Goal: Information Seeking & Learning: Learn about a topic

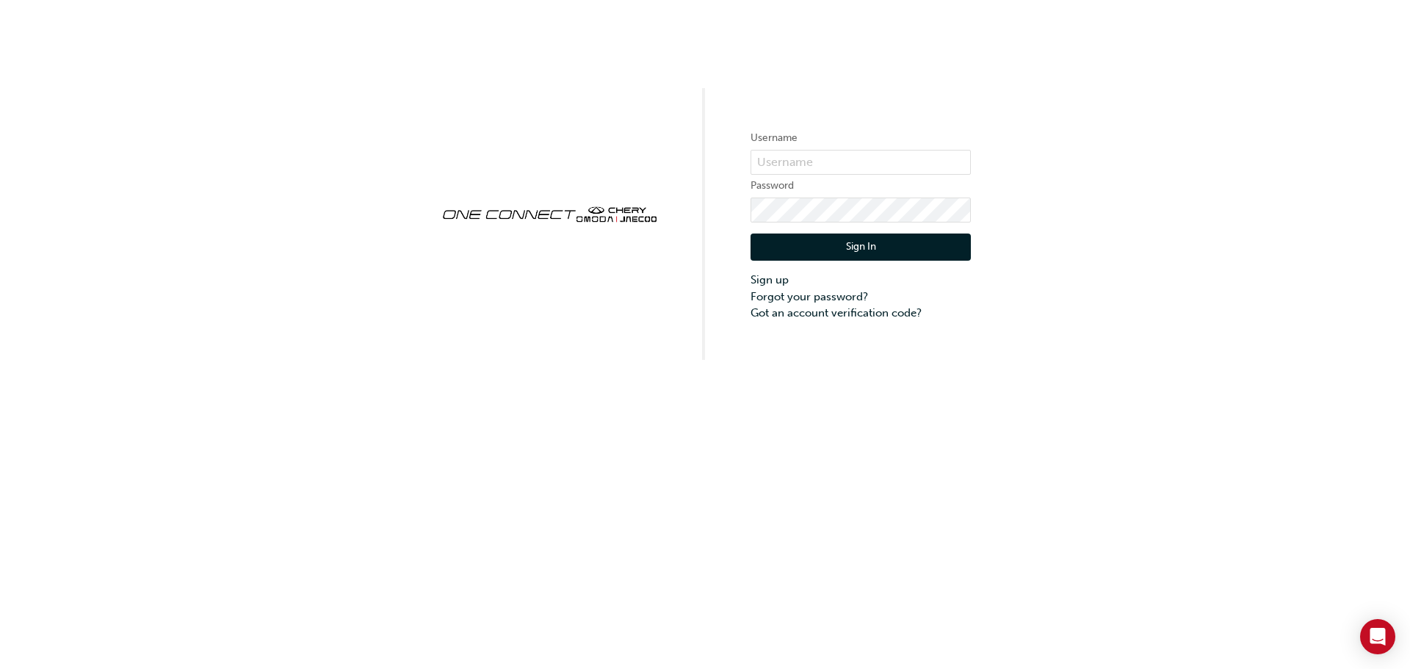
click at [807, 148] on form "Username Password Sign In Sign up Forgot your password? Got an account verifica…" at bounding box center [861, 225] width 220 height 192
drag, startPoint x: 807, startPoint y: 173, endPoint x: 820, endPoint y: 161, distance: 17.7
click at [812, 173] on input "text" at bounding box center [861, 162] width 220 height 25
click at [820, 161] on input "text" at bounding box center [861, 162] width 220 height 25
type input "ONE00414"
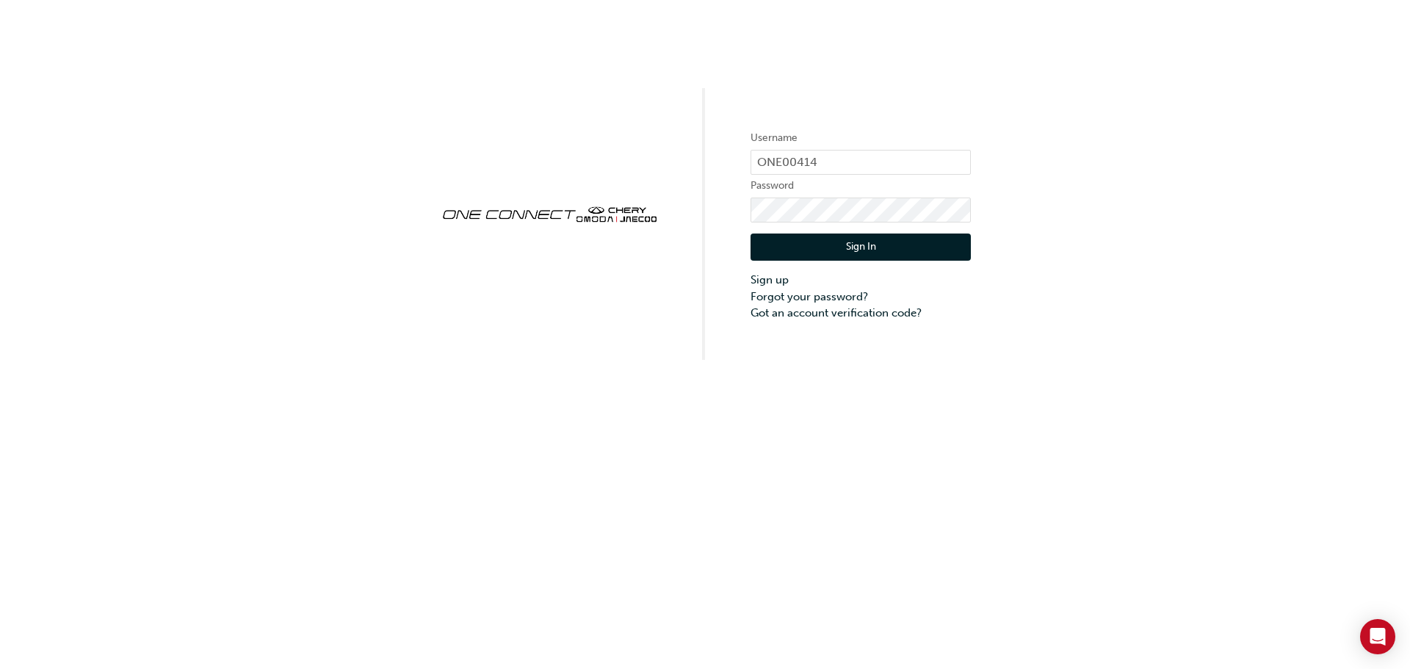
click at [878, 252] on button "Sign In" at bounding box center [861, 248] width 220 height 28
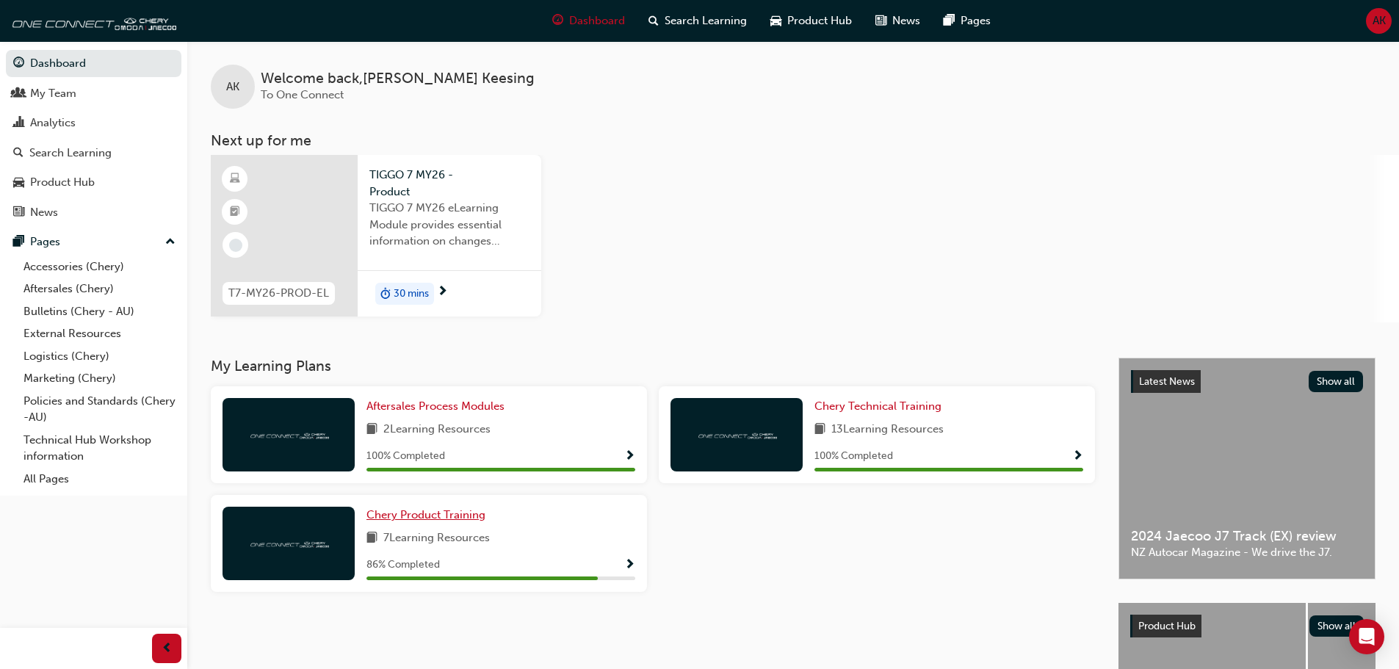
click at [482, 516] on span "Chery Product Training" at bounding box center [426, 514] width 119 height 13
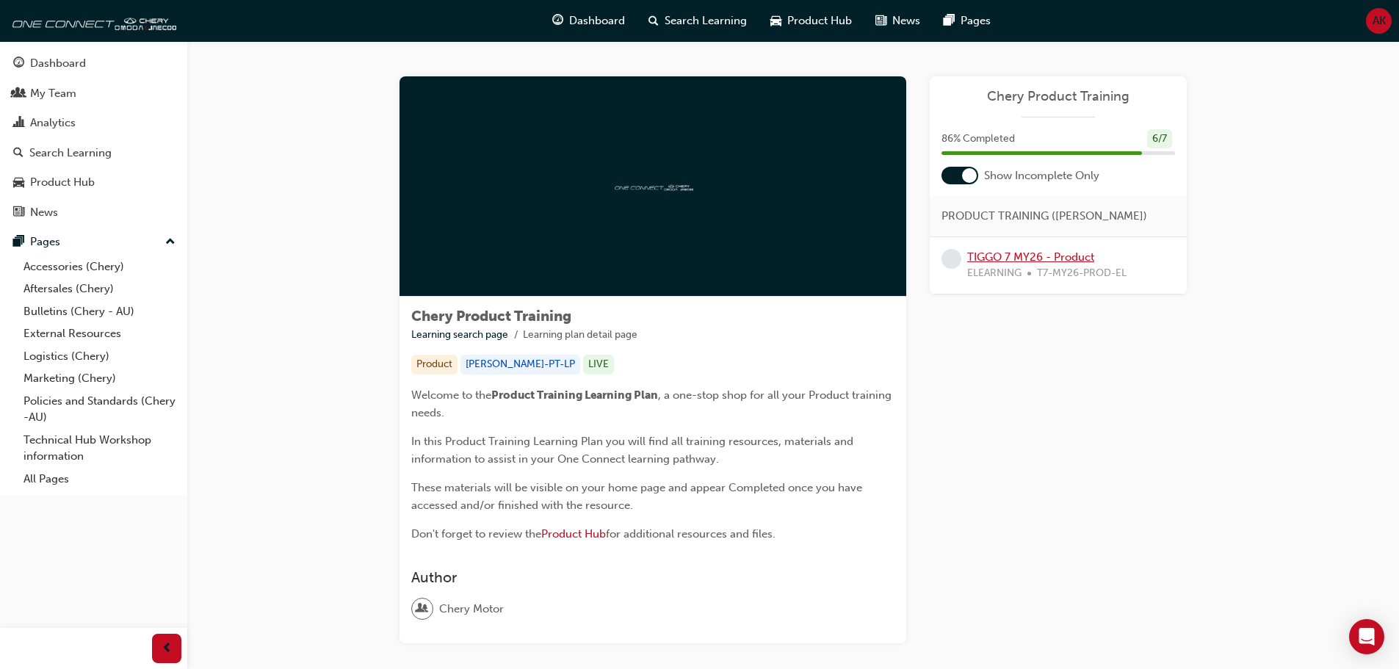
click at [1062, 253] on link "TIGGO 7 MY26 - Product" at bounding box center [1030, 256] width 127 height 13
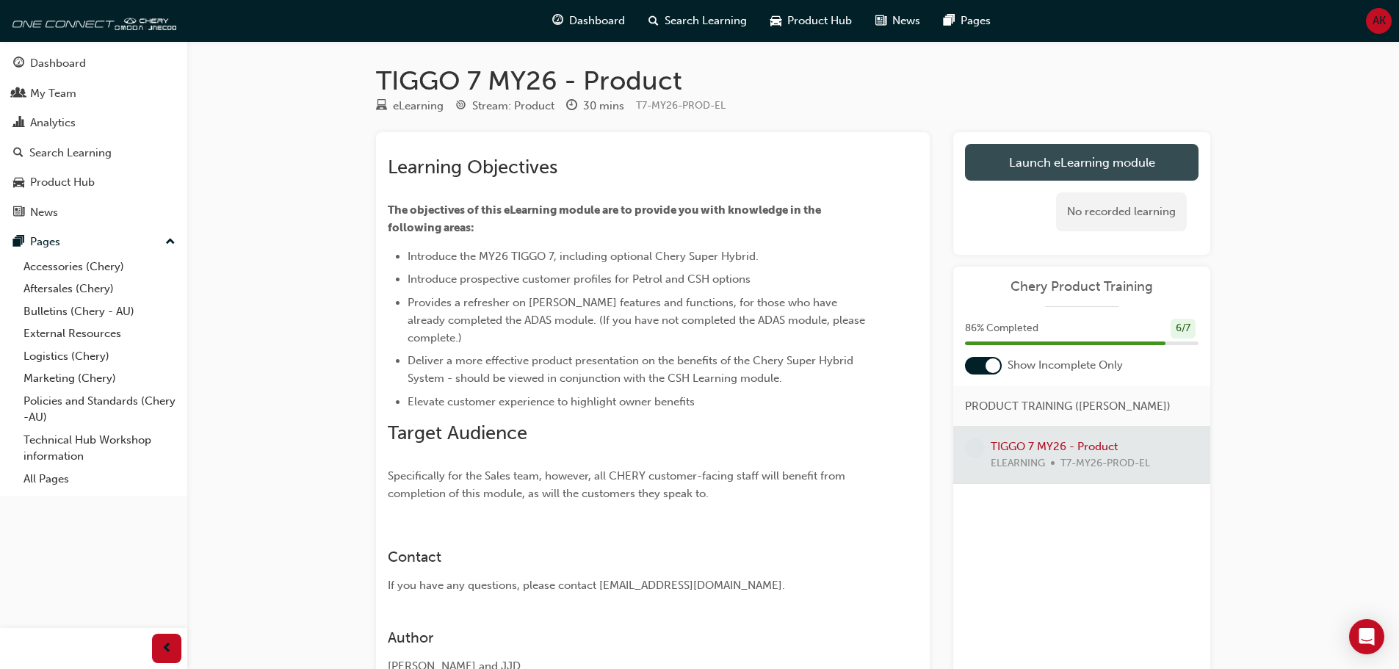
click at [1075, 154] on link "Launch eLearning module" at bounding box center [1082, 162] width 234 height 37
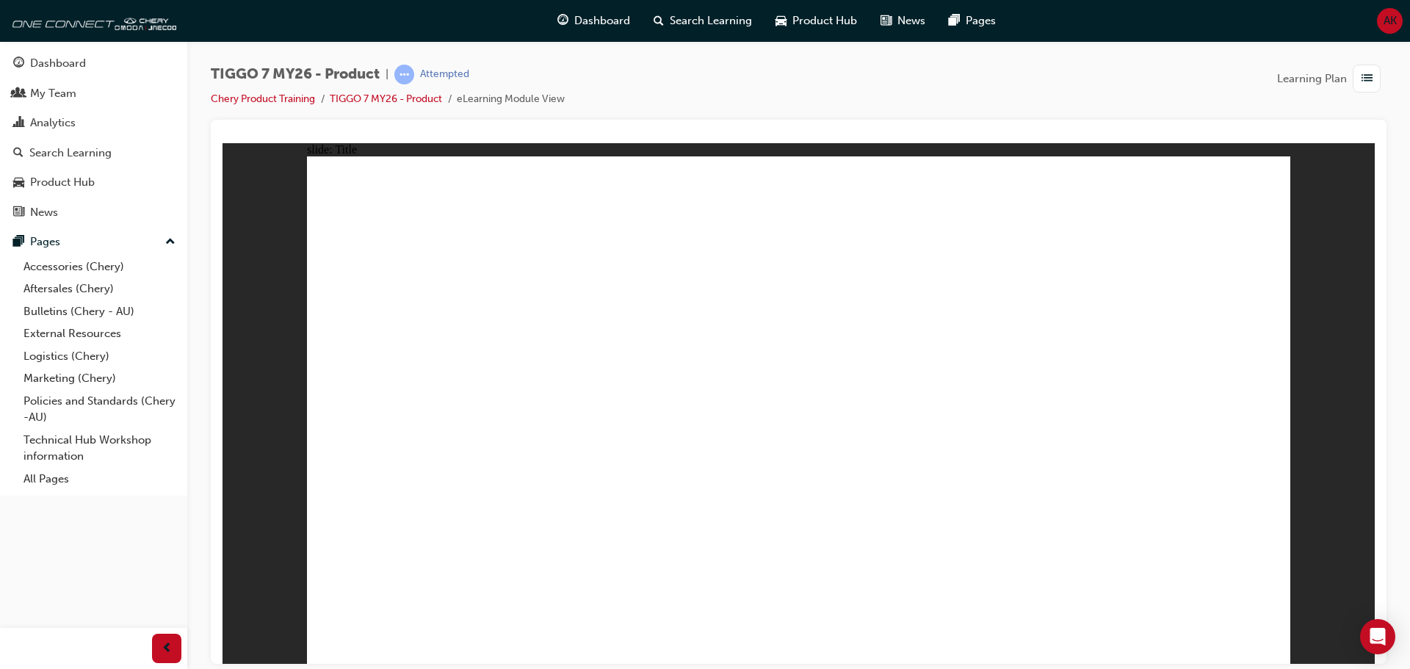
drag, startPoint x: 1177, startPoint y: 597, endPoint x: 1186, endPoint y: 597, distance: 8.8
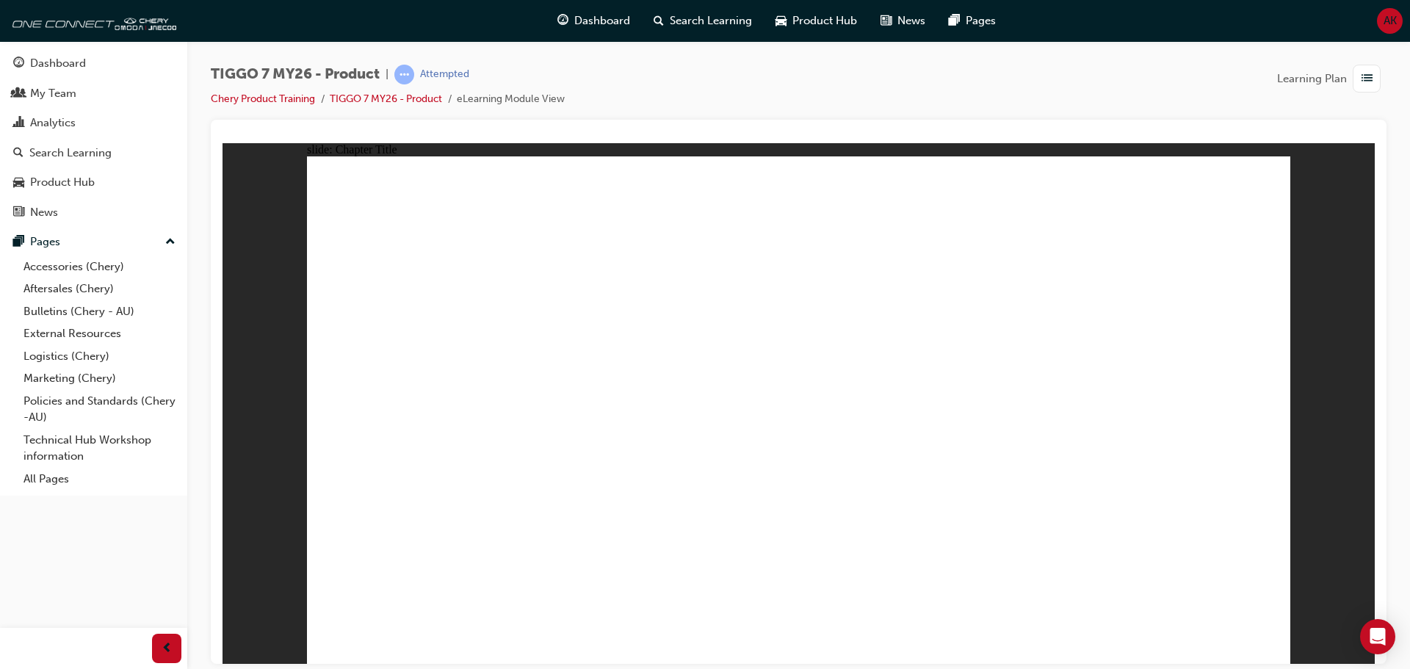
drag, startPoint x: 1257, startPoint y: 649, endPoint x: 1260, endPoint y: 635, distance: 13.4
